Goal: Information Seeking & Learning: Learn about a topic

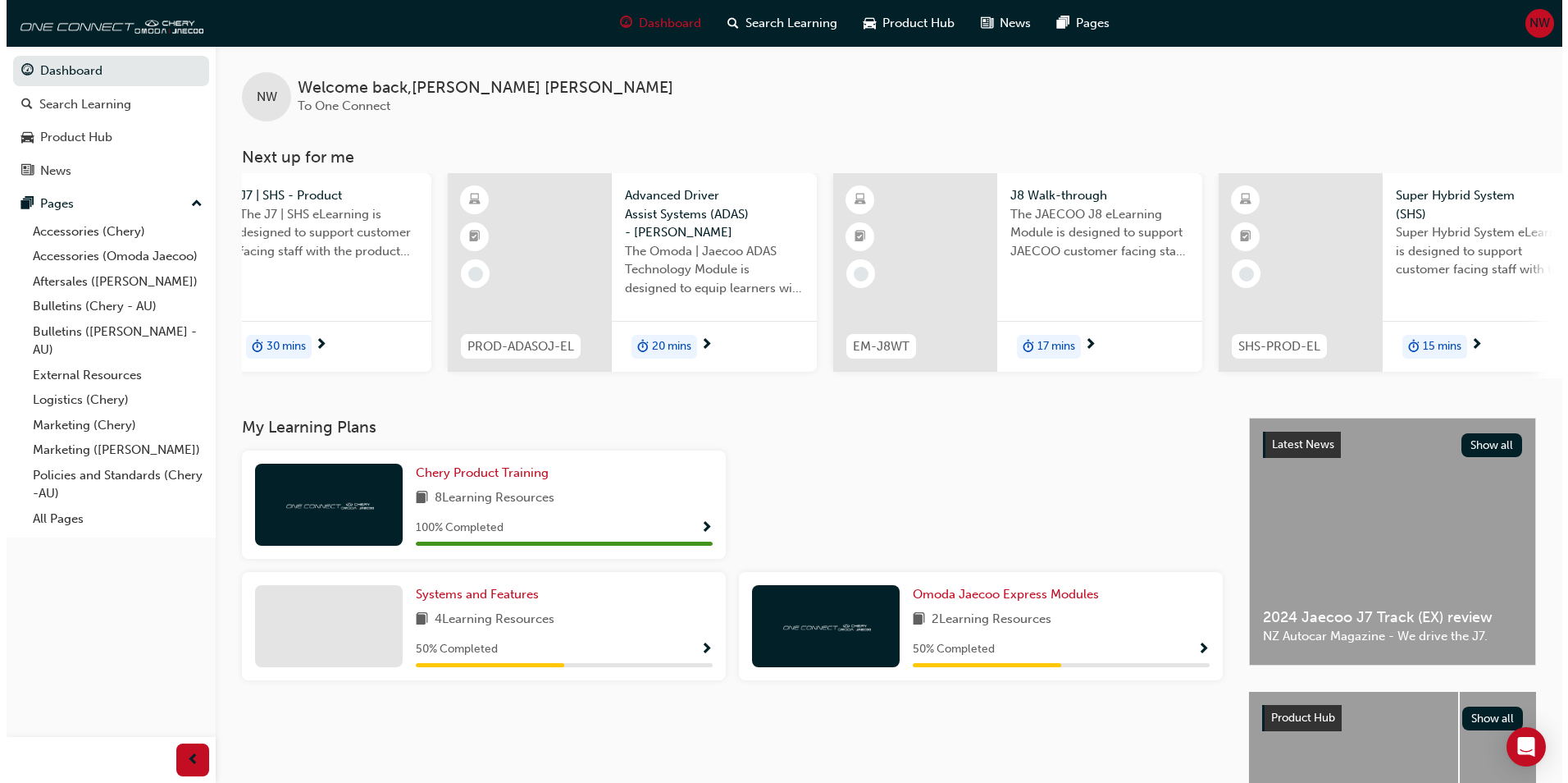
scroll to position [0, 218]
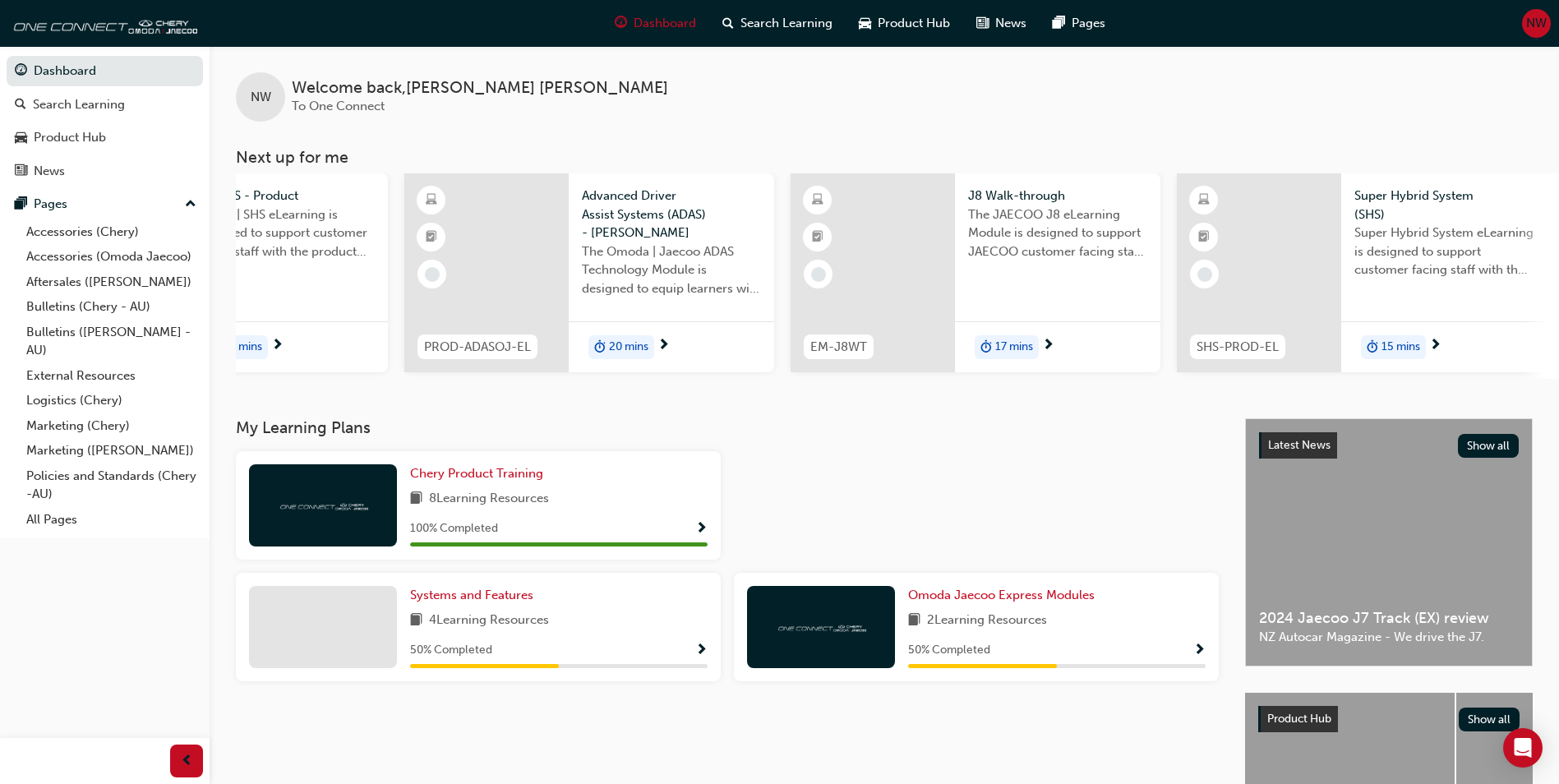
click at [1452, 268] on span "Super Hybrid System eLearning is designed to support customer facing staff with…" at bounding box center [1444, 251] width 179 height 56
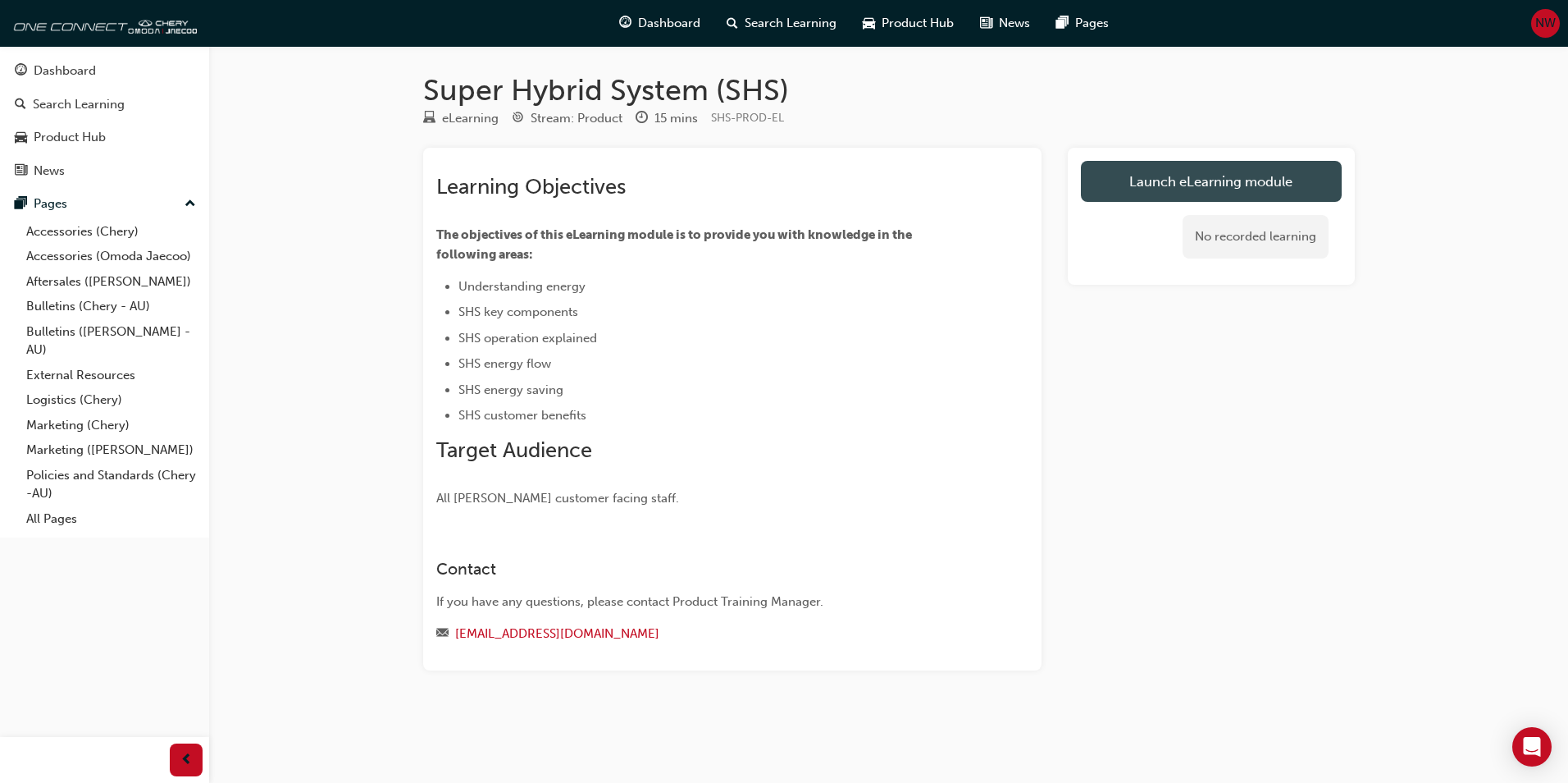
click at [1254, 172] on link "Launch eLearning module" at bounding box center [1211, 182] width 261 height 41
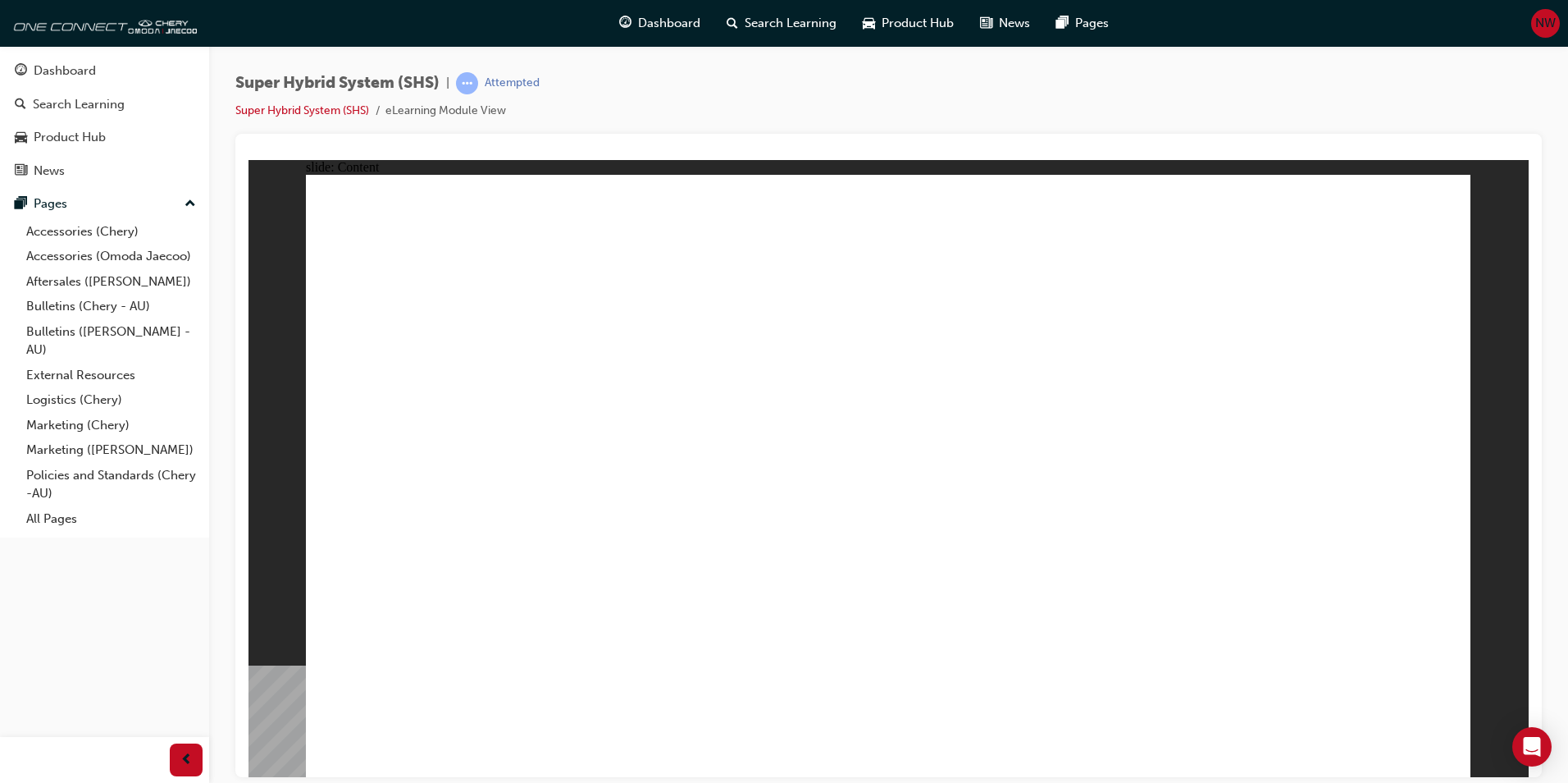
drag, startPoint x: 1253, startPoint y: 526, endPoint x: 1195, endPoint y: 397, distance: 141.4
drag, startPoint x: 1184, startPoint y: 359, endPoint x: 1186, endPoint y: 343, distance: 16.1
